Goal: Task Accomplishment & Management: Manage account settings

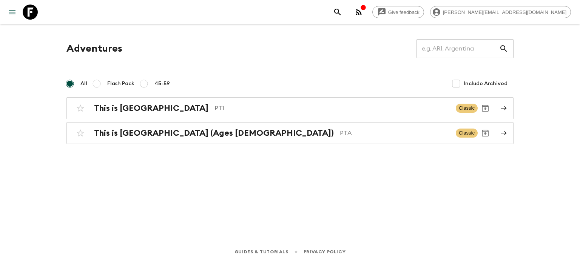
click at [363, 16] on icon "button" at bounding box center [358, 12] width 9 height 9
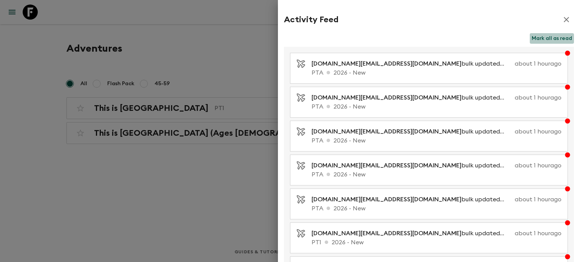
click at [550, 38] on button "Mark all as read" at bounding box center [551, 38] width 44 height 11
click at [222, 82] on div at bounding box center [290, 131] width 580 height 262
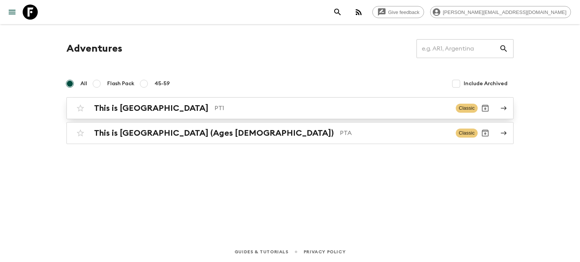
click at [181, 117] on link "This is Portugal PT1 Classic" at bounding box center [289, 108] width 447 height 22
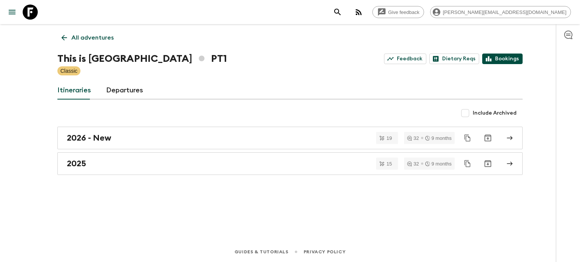
click at [510, 56] on link "Bookings" at bounding box center [502, 59] width 40 height 11
